Goal: Task Accomplishment & Management: Manage account settings

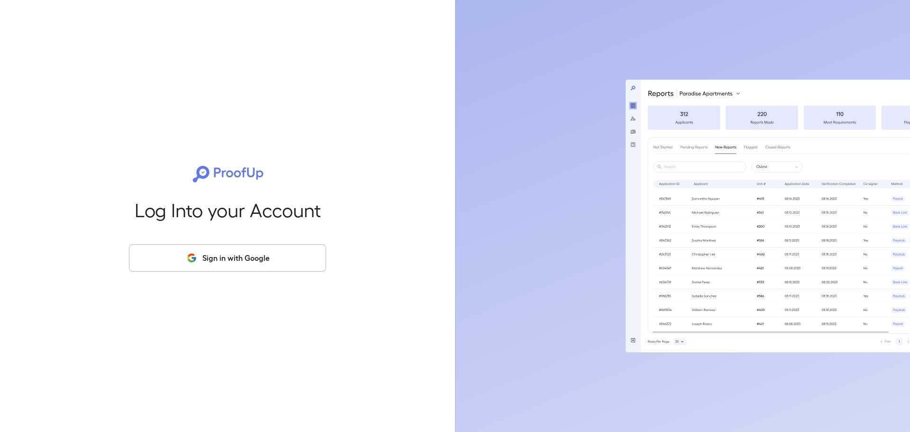
click at [277, 248] on button "Sign in with Google" at bounding box center [227, 257] width 197 height 27
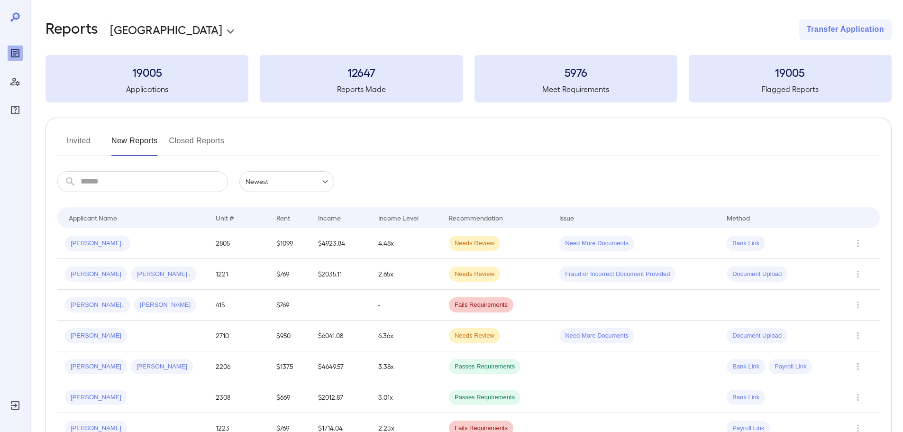
click at [90, 145] on button "Invited" at bounding box center [78, 144] width 43 height 23
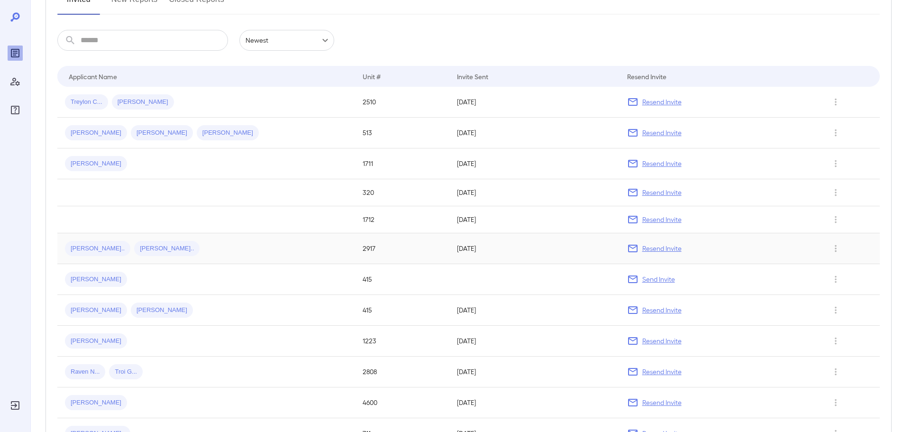
scroll to position [142, 0]
click at [120, 45] on input "text" at bounding box center [154, 39] width 147 height 21
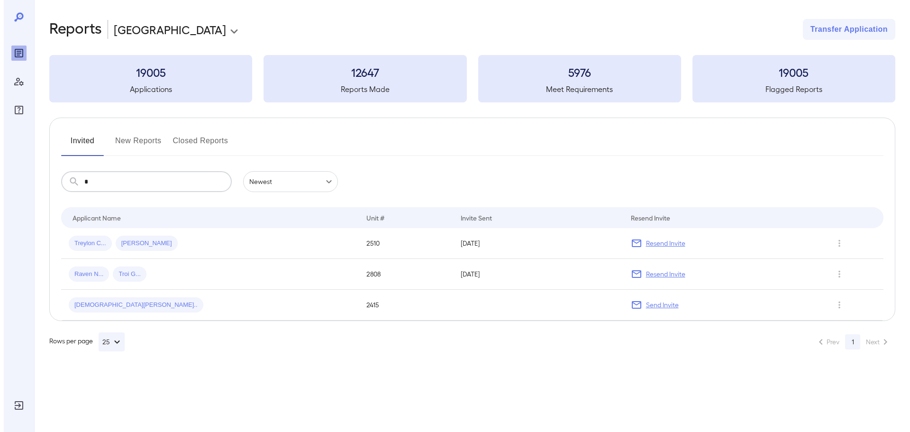
scroll to position [0, 0]
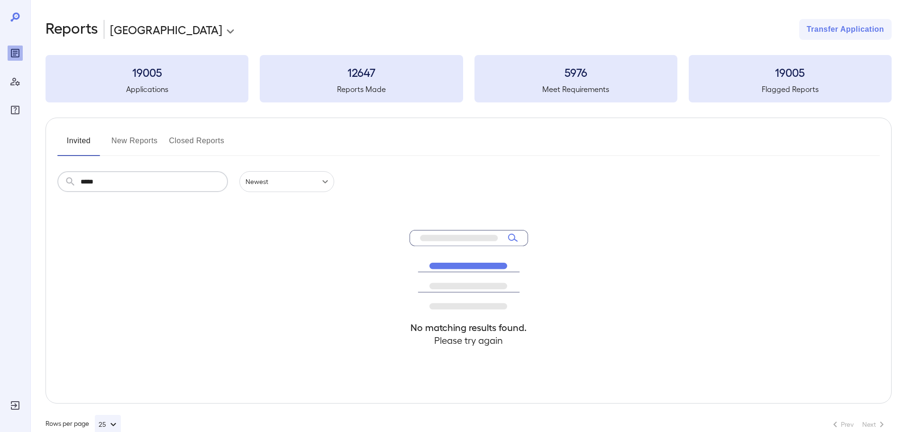
type input "*****"
click at [139, 142] on button "New Reports" at bounding box center [134, 144] width 46 height 23
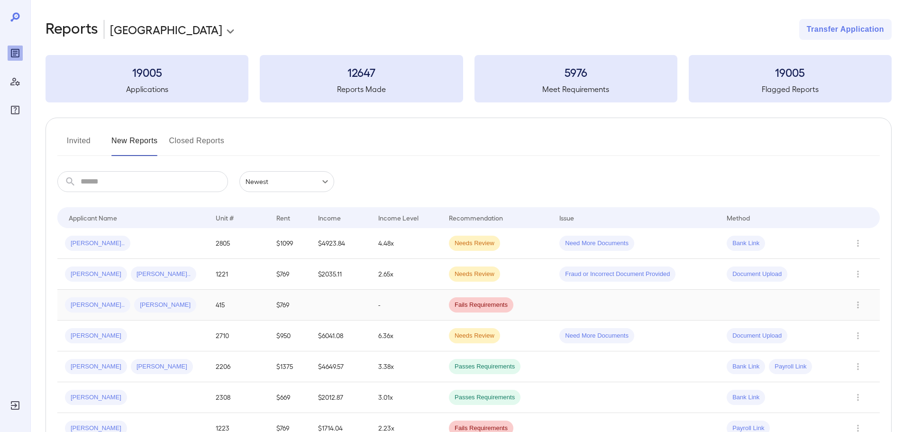
click at [146, 307] on span "James A..." at bounding box center [165, 304] width 62 height 9
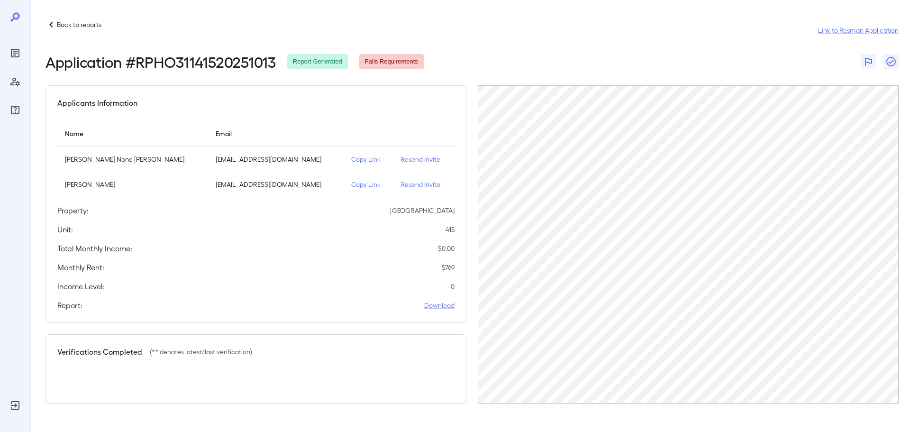
click at [351, 180] on p "Copy Link" at bounding box center [368, 184] width 35 height 9
click at [431, 306] on link "Download" at bounding box center [439, 304] width 30 height 9
click at [216, 184] on p "fishing1832@yahoo.com" at bounding box center [276, 184] width 120 height 9
click at [241, 158] on p "maribelg0912@gmail.com" at bounding box center [276, 159] width 120 height 9
click at [344, 170] on td "Copy Link" at bounding box center [369, 159] width 50 height 25
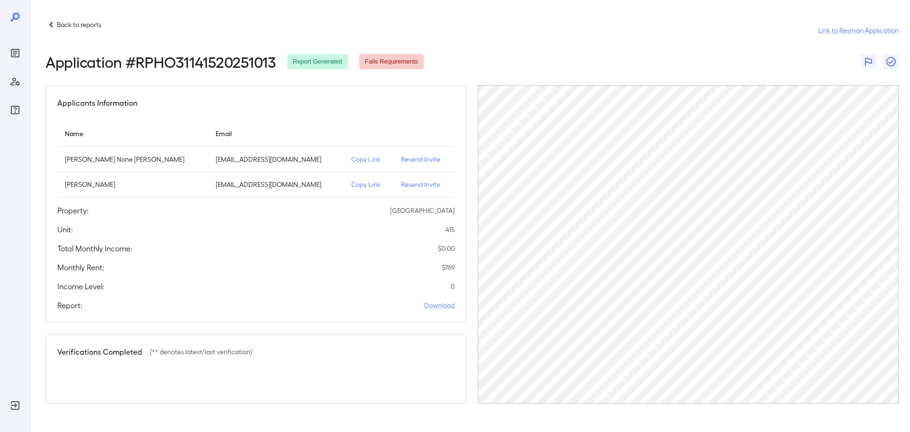
click at [351, 156] on p "Copy Link" at bounding box center [368, 159] width 35 height 9
